Goal: Navigation & Orientation: Find specific page/section

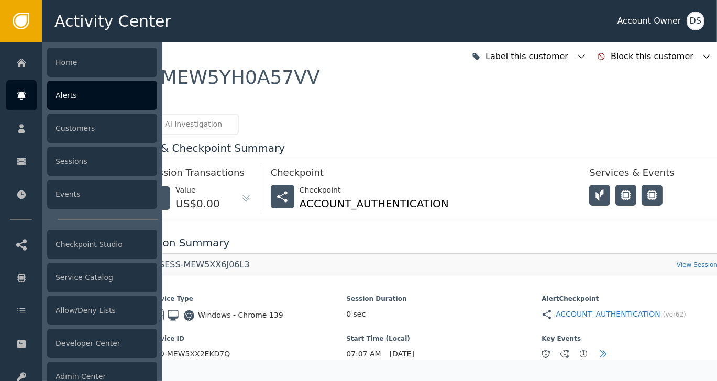
click at [66, 101] on div "Alerts" at bounding box center [102, 95] width 110 height 29
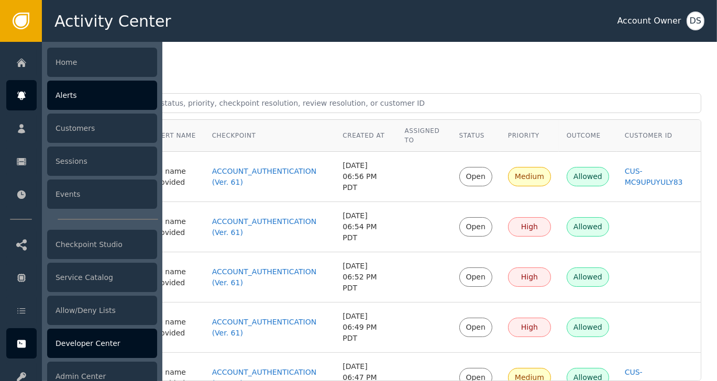
click at [70, 339] on div "Developer Center" at bounding box center [102, 343] width 110 height 29
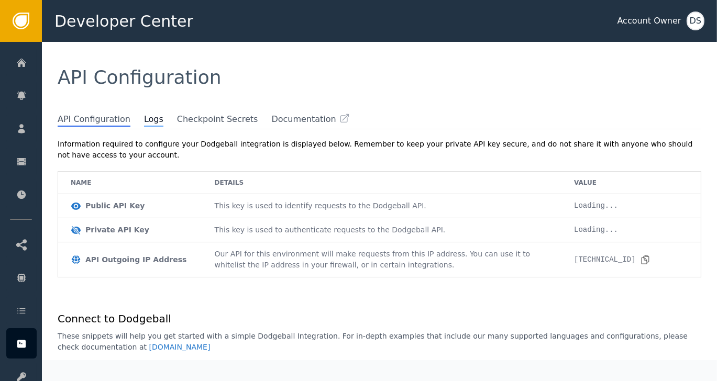
click at [144, 120] on span "Logs" at bounding box center [153, 120] width 19 height 14
